Goal: Task Accomplishment & Management: Manage account settings

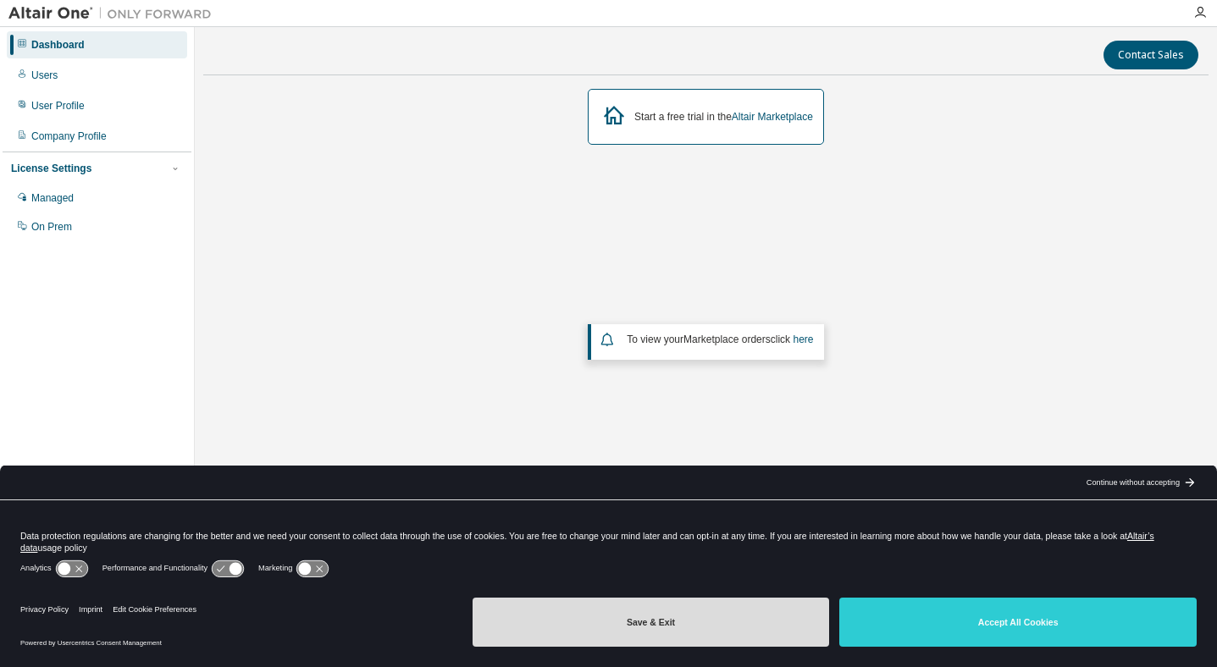
click at [708, 627] on button "Save & Exit" at bounding box center [651, 622] width 357 height 49
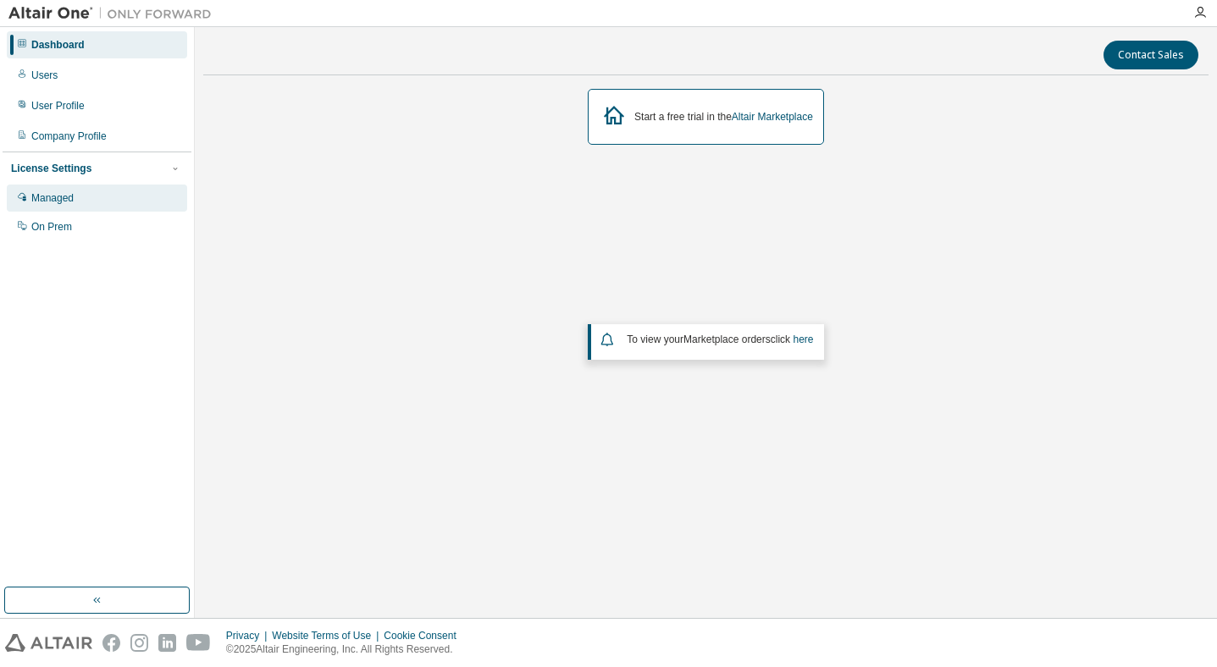
click at [60, 199] on div "Managed" at bounding box center [52, 198] width 42 height 14
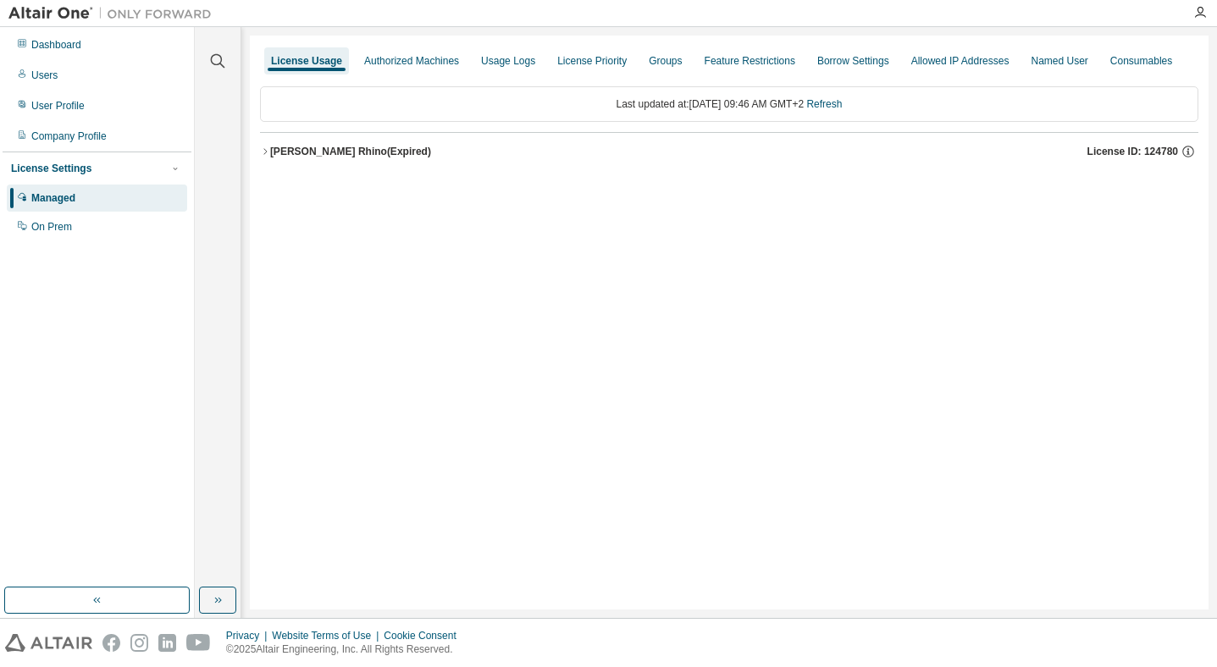
click at [291, 158] on div "[PERSON_NAME] Rhino (Expired)" at bounding box center [350, 152] width 161 height 14
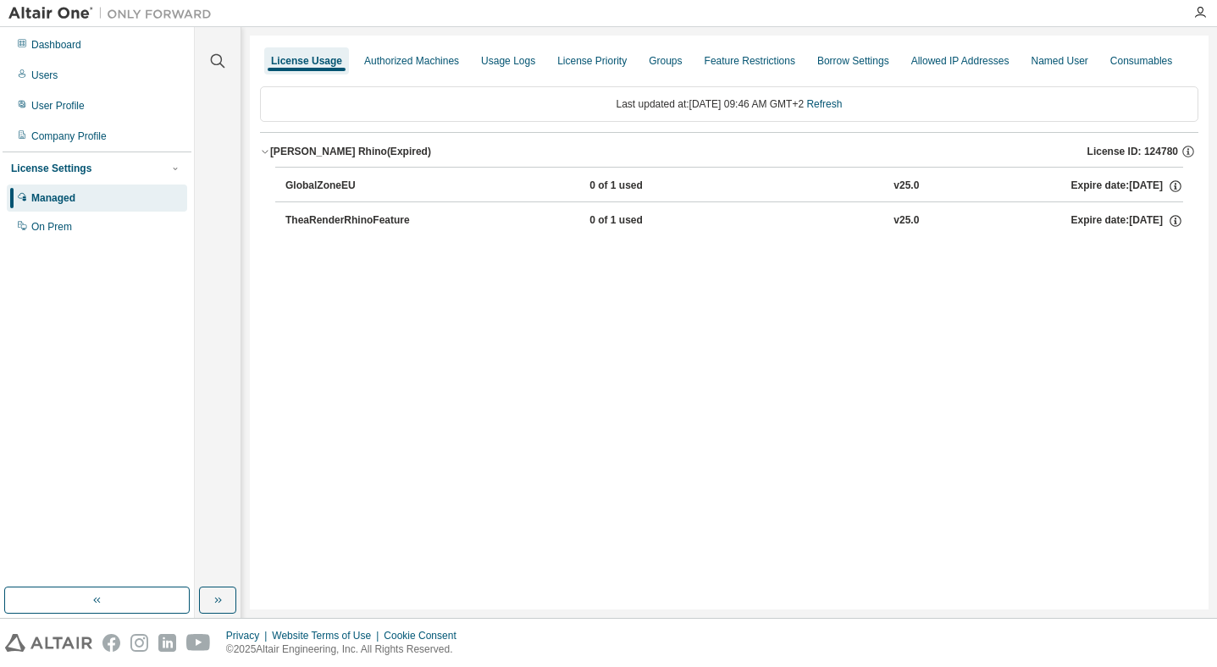
click at [324, 229] on div "TheaRenderRhinoFeature" at bounding box center [361, 220] width 152 height 15
click at [1179, 229] on icon "button" at bounding box center [1175, 220] width 15 height 15
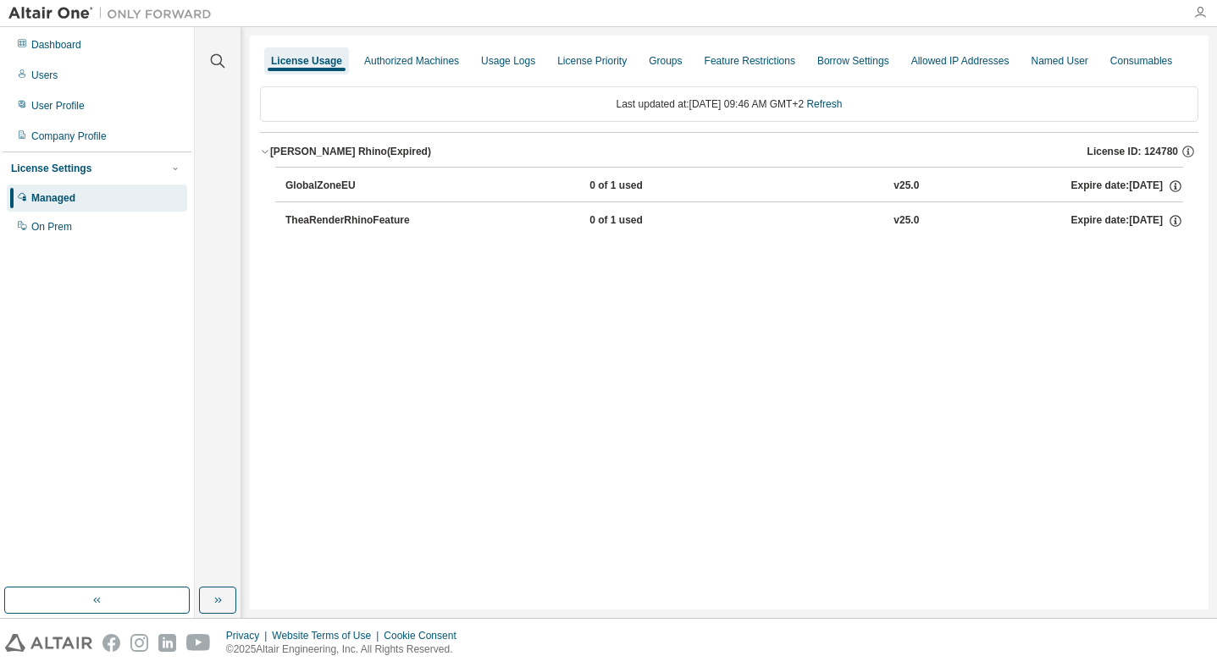
click at [1203, 12] on icon "button" at bounding box center [1200, 13] width 14 height 14
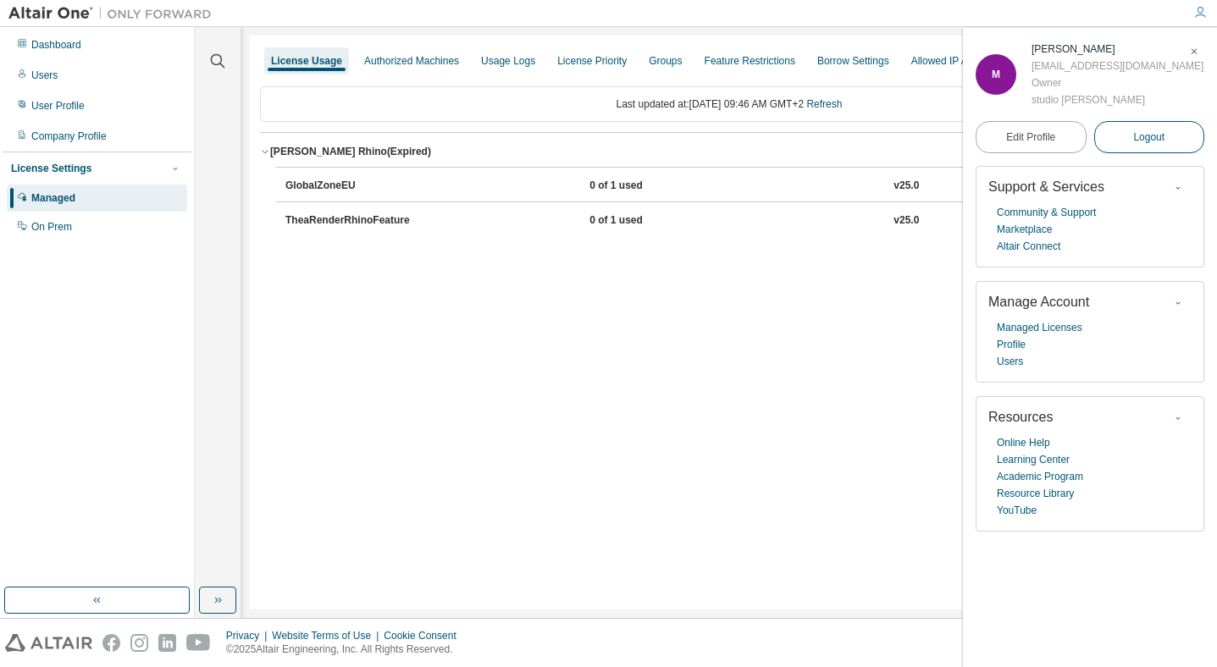
click at [1157, 131] on span "Logout" at bounding box center [1148, 137] width 31 height 17
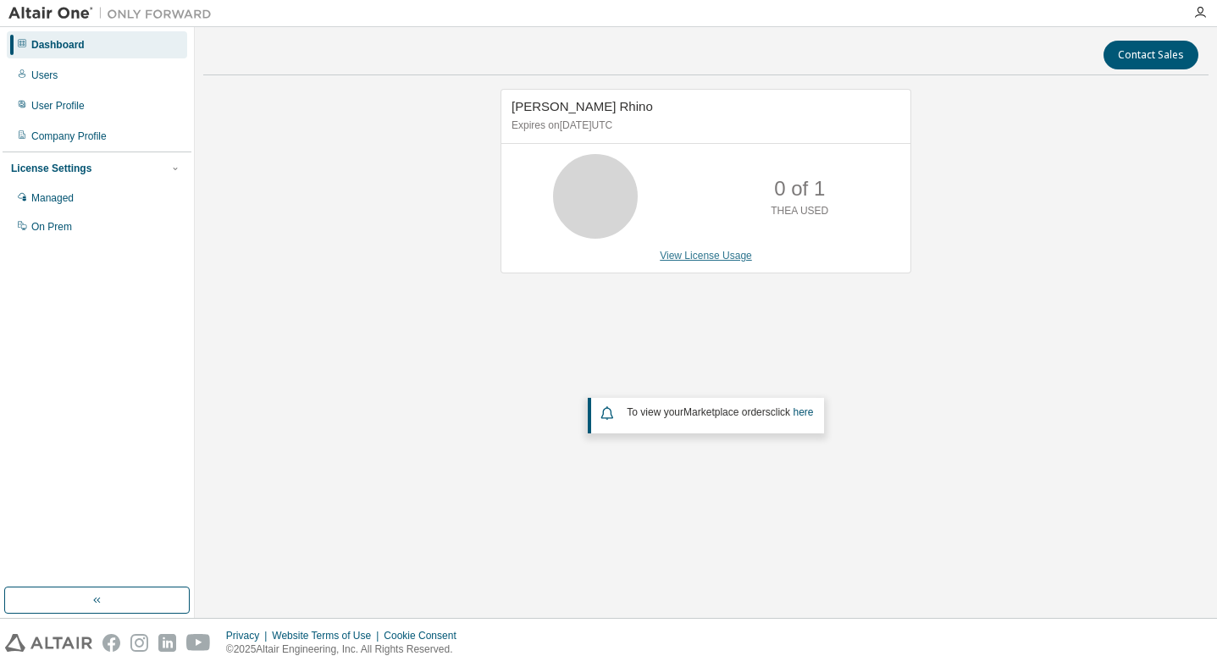
click at [732, 259] on link "View License Usage" at bounding box center [706, 256] width 92 height 12
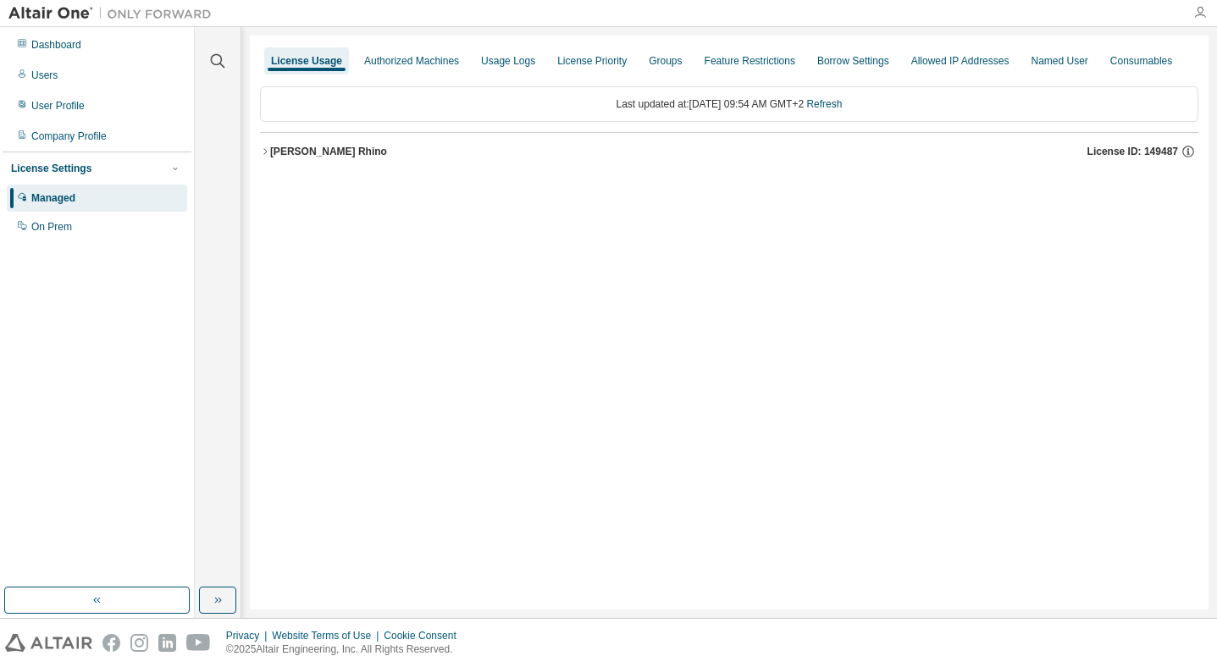
click at [1201, 11] on icon "button" at bounding box center [1200, 13] width 14 height 14
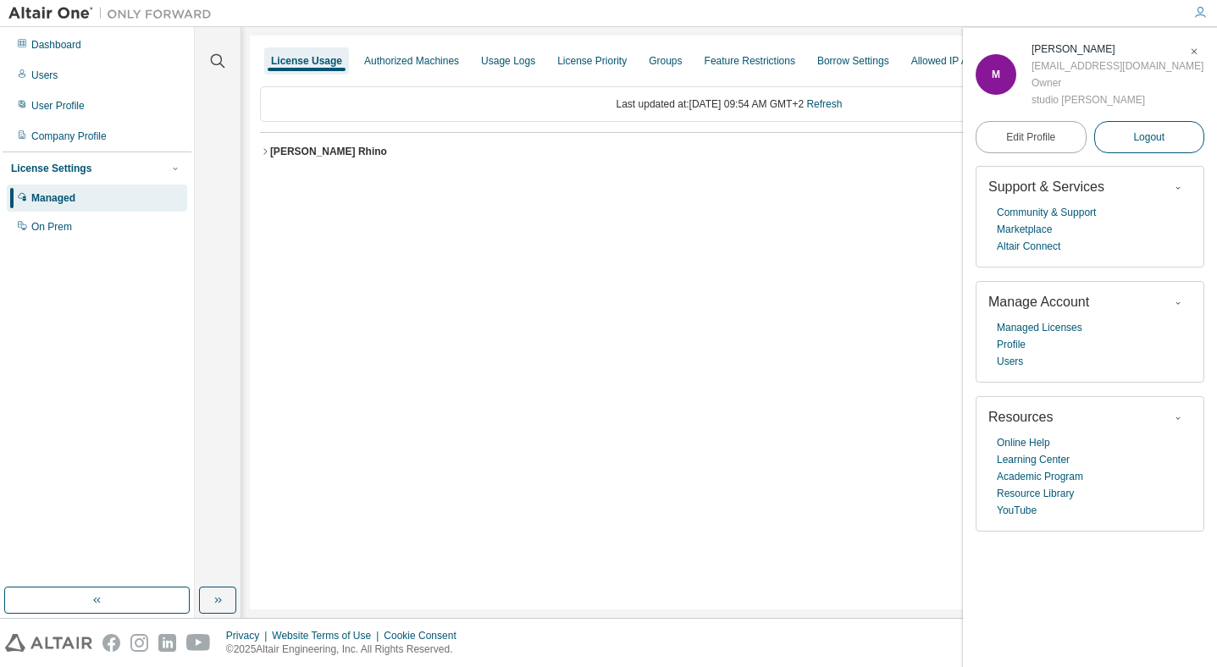
click at [1150, 133] on span "Logout" at bounding box center [1148, 137] width 31 height 17
